Goal: Information Seeking & Learning: Understand process/instructions

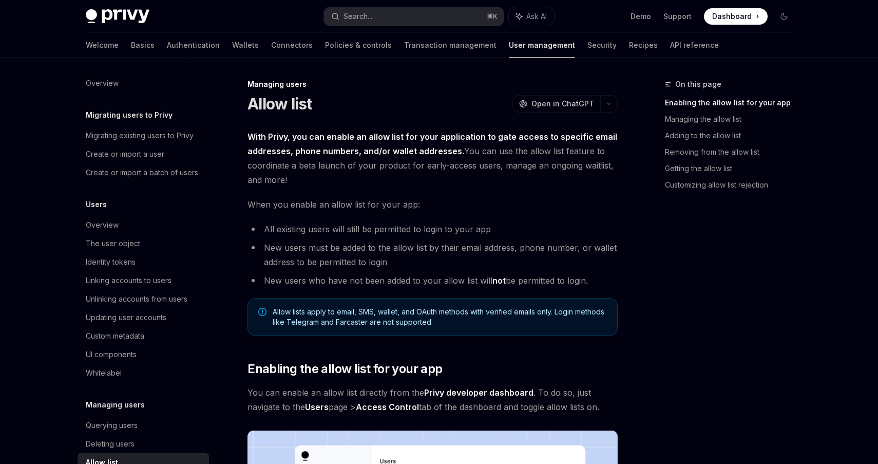
scroll to position [484, 0]
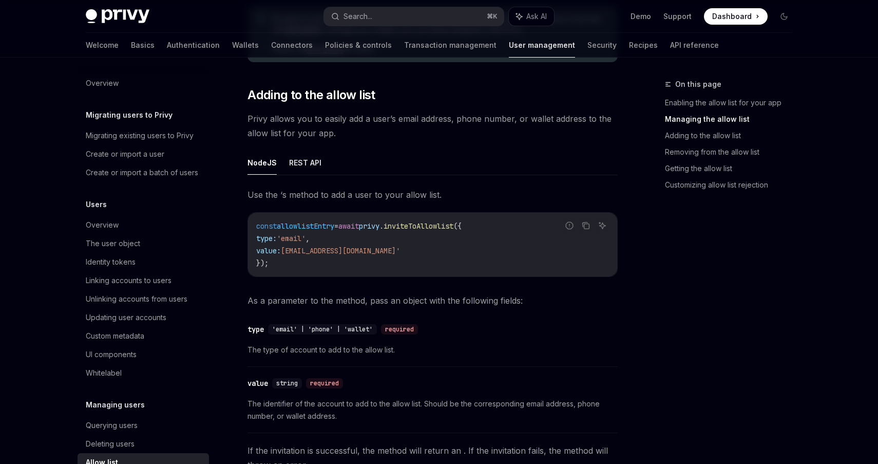
scroll to position [829, 0]
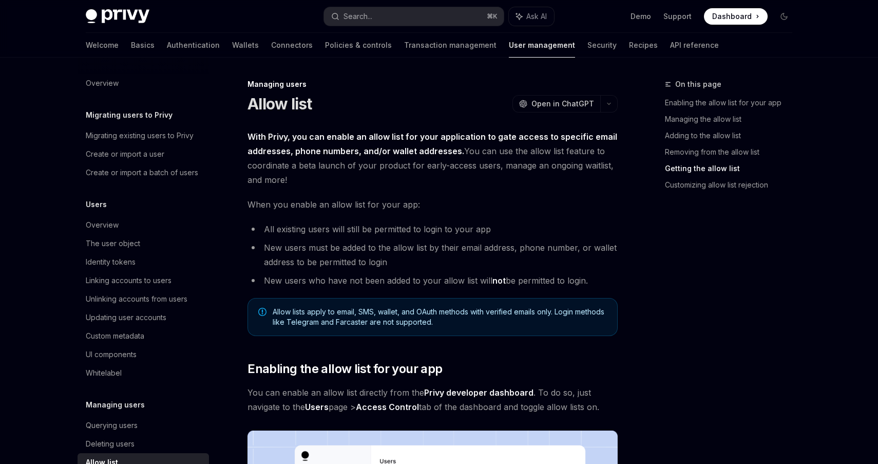
scroll to position [1817, 0]
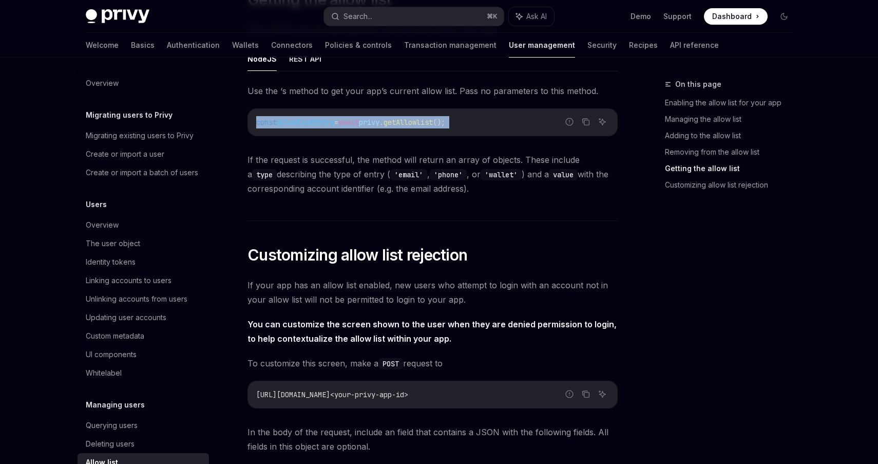
click at [329, 122] on span "allowlistEntry" at bounding box center [306, 122] width 58 height 9
click at [390, 174] on code "'email'" at bounding box center [408, 174] width 37 height 11
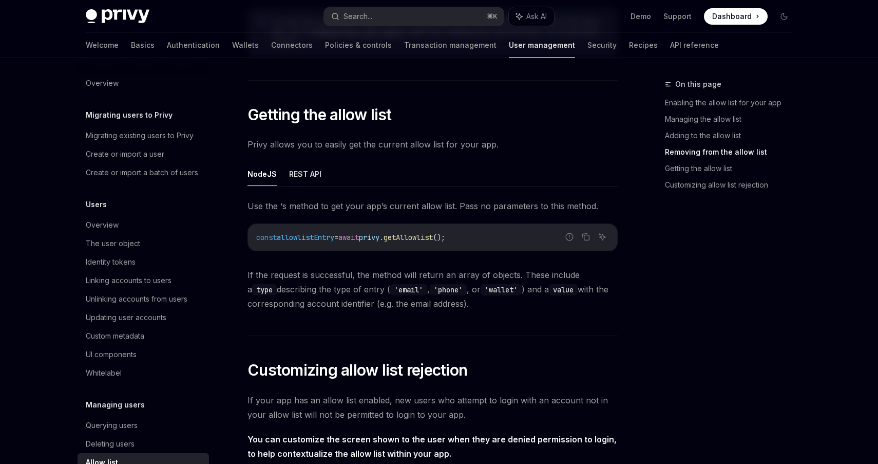
scroll to position [1695, 0]
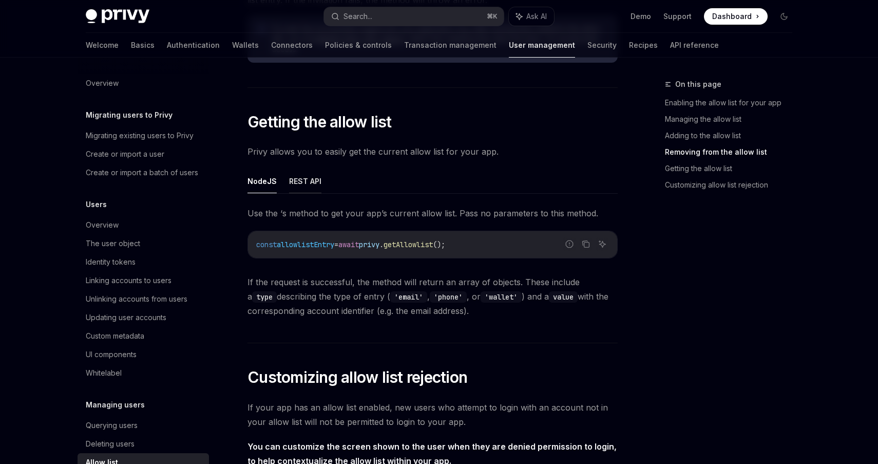
click at [307, 185] on button "REST API" at bounding box center [305, 181] width 32 height 24
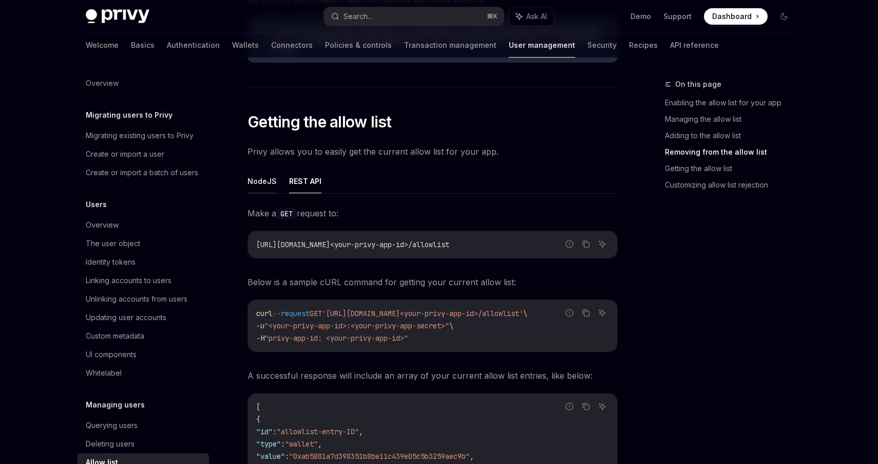
click at [263, 183] on button "NodeJS" at bounding box center [262, 181] width 29 height 24
type textarea "*"
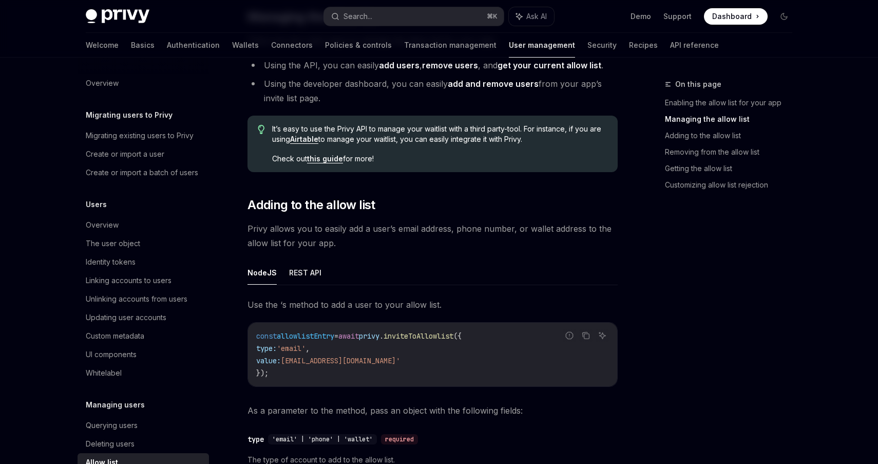
scroll to position [712, 0]
